Goal: Share content: Share content

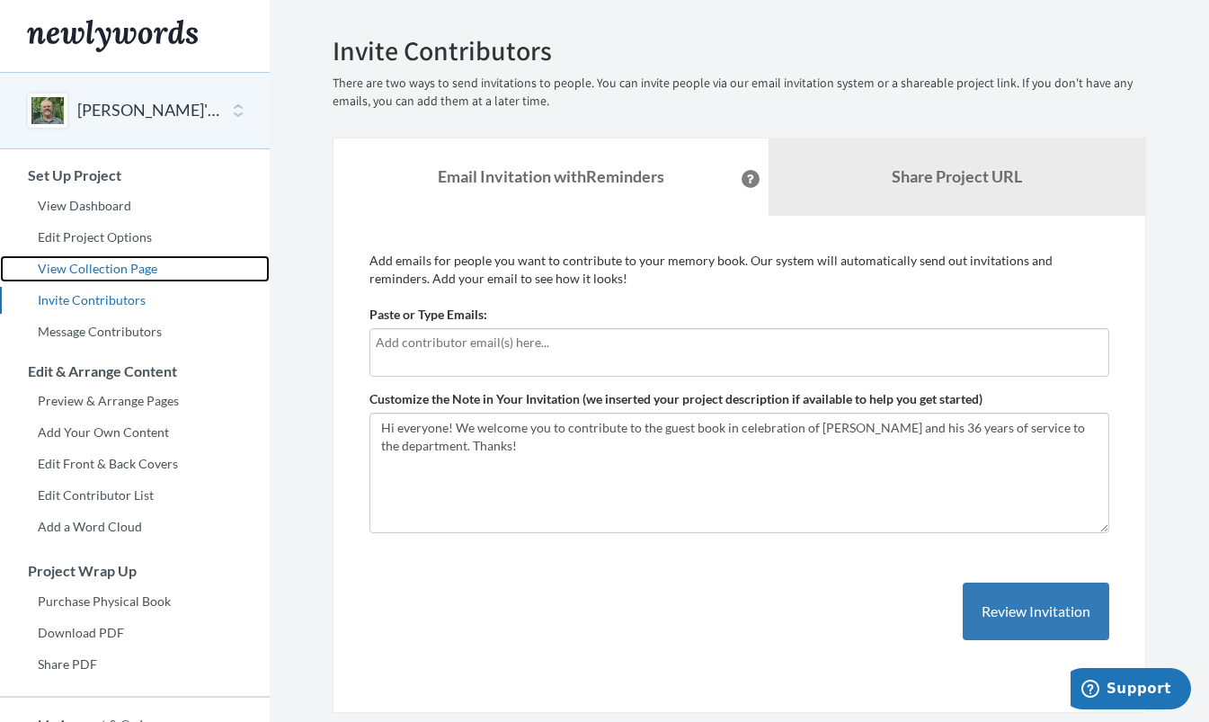
click at [111, 263] on link "View Collection Page" at bounding box center [135, 268] width 270 height 27
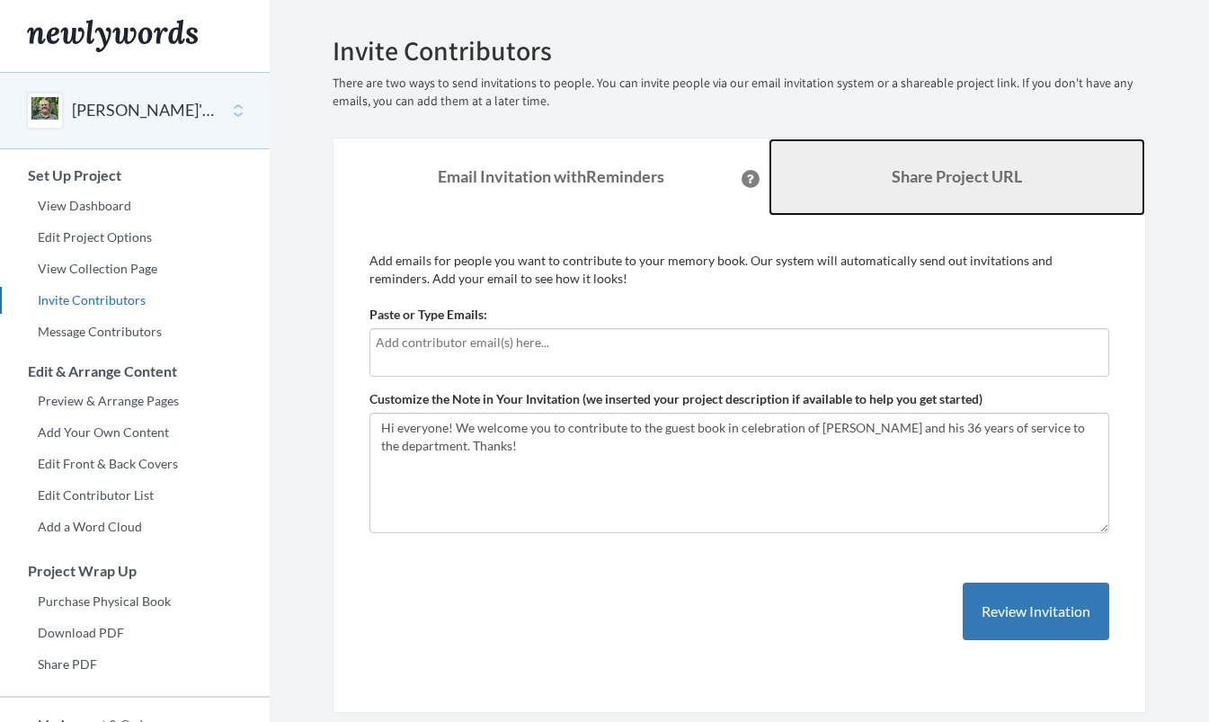
click at [962, 183] on b "Share Project URL" at bounding box center [957, 176] width 130 height 20
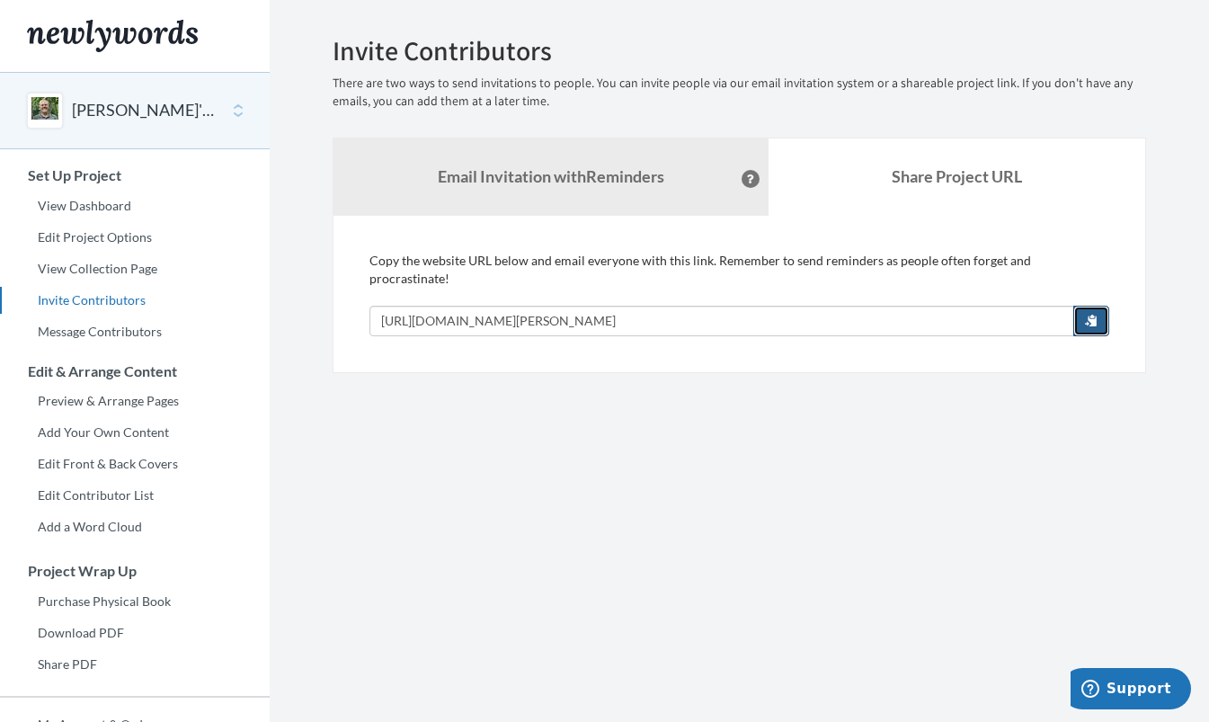
click at [1091, 314] on span "button" at bounding box center [1091, 320] width 13 height 13
click at [487, 460] on section "Emails have been sent! Invite Contributors There are two ways to send invitatio…" at bounding box center [740, 447] width 940 height 894
click at [129, 462] on link "Edit Front & Back Covers" at bounding box center [135, 463] width 270 height 27
